Goal: Task Accomplishment & Management: Manage account settings

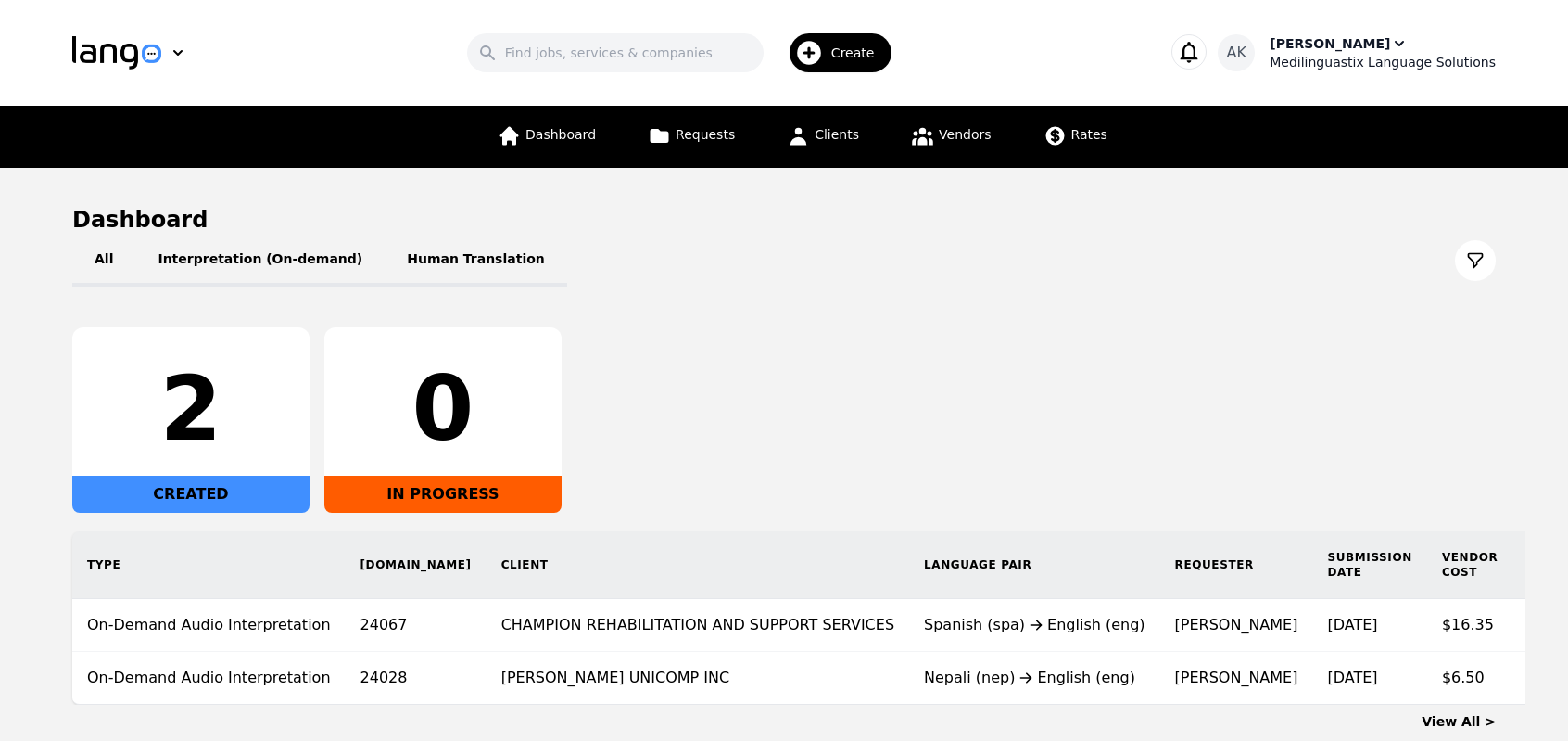
click at [1368, 44] on div "[PERSON_NAME]" at bounding box center [1329, 44] width 120 height 19
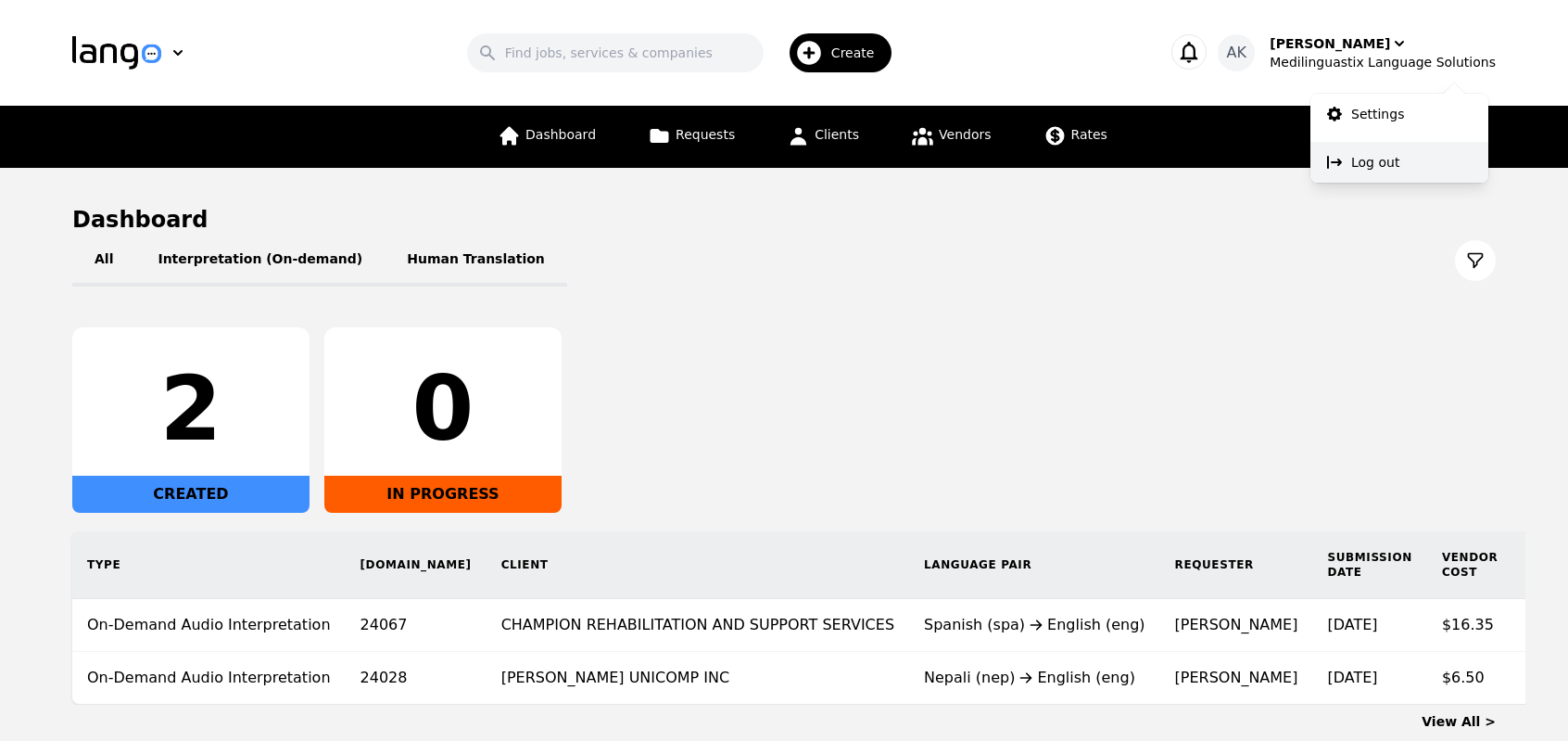
click at [1352, 159] on p "Log out" at bounding box center [1375, 162] width 48 height 19
